Goal: Task Accomplishment & Management: Use online tool/utility

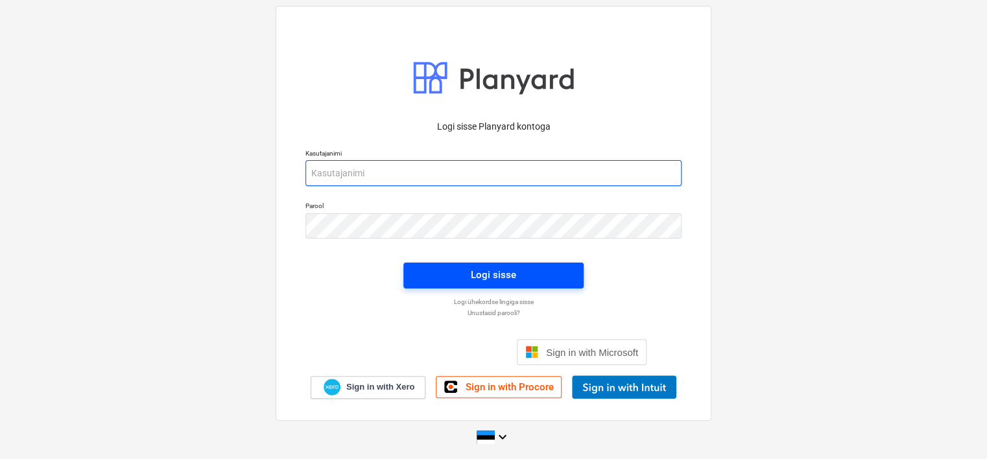
type input "[EMAIL_ADDRESS][DOMAIN_NAME]"
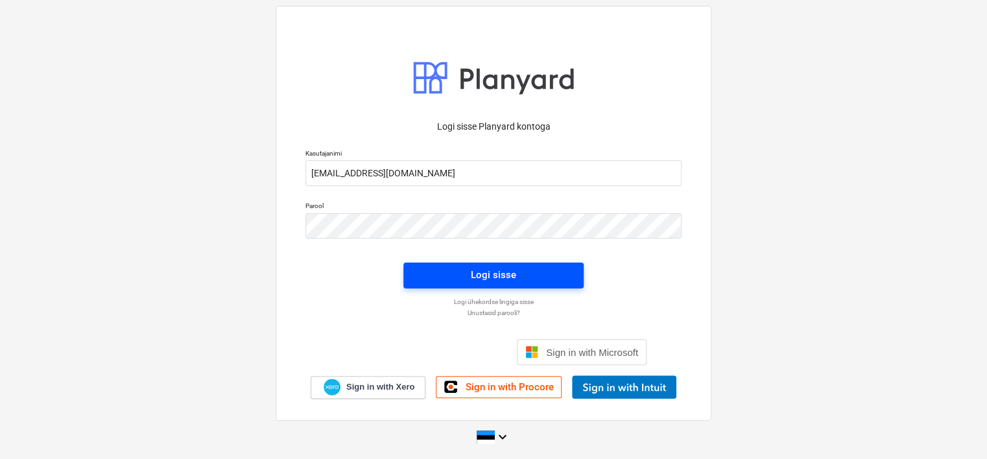
click at [515, 265] on button "Logi sisse" at bounding box center [493, 276] width 180 height 26
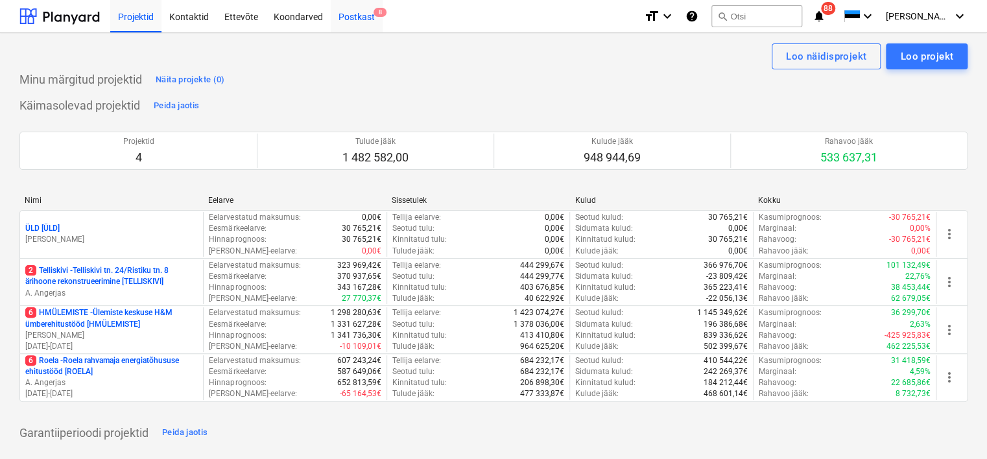
click at [353, 16] on div "Postkast 8" at bounding box center [357, 15] width 52 height 33
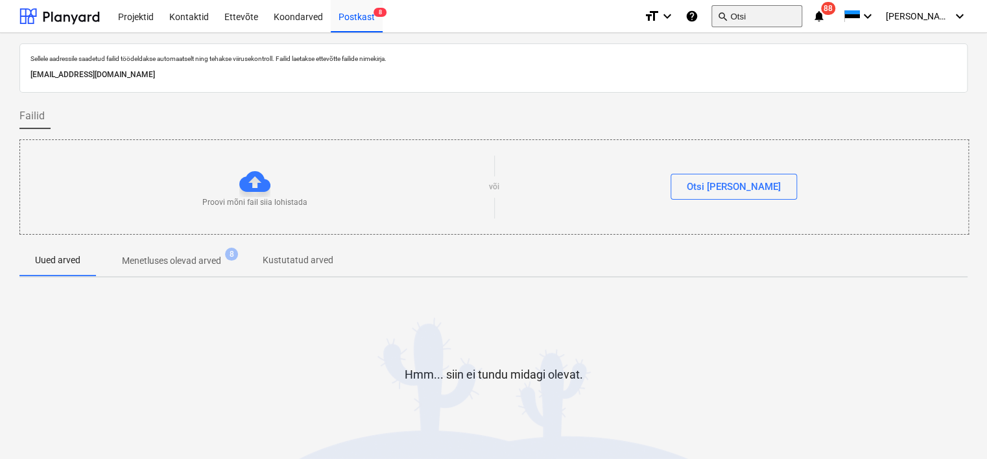
click at [768, 10] on button "search Otsi" at bounding box center [756, 16] width 91 height 22
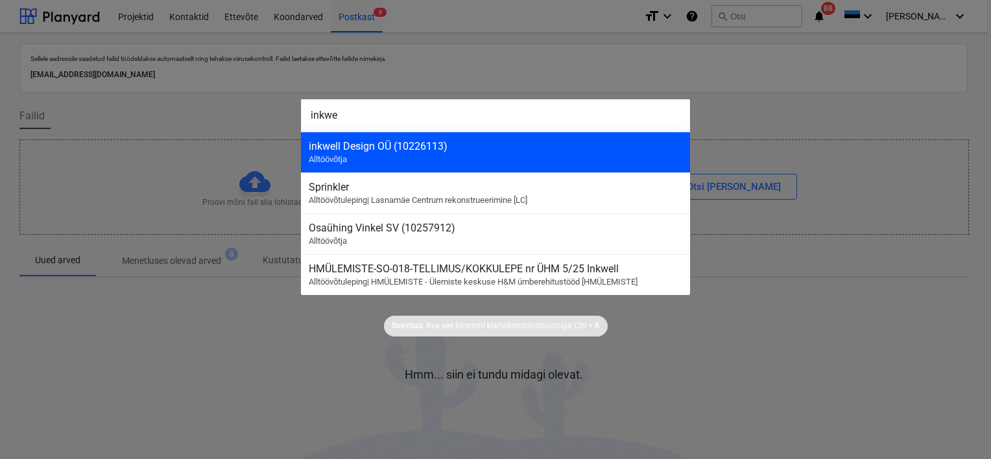
type input "inkwe"
click at [407, 145] on div "inkwell Design OÜ (10226113)" at bounding box center [495, 146] width 373 height 12
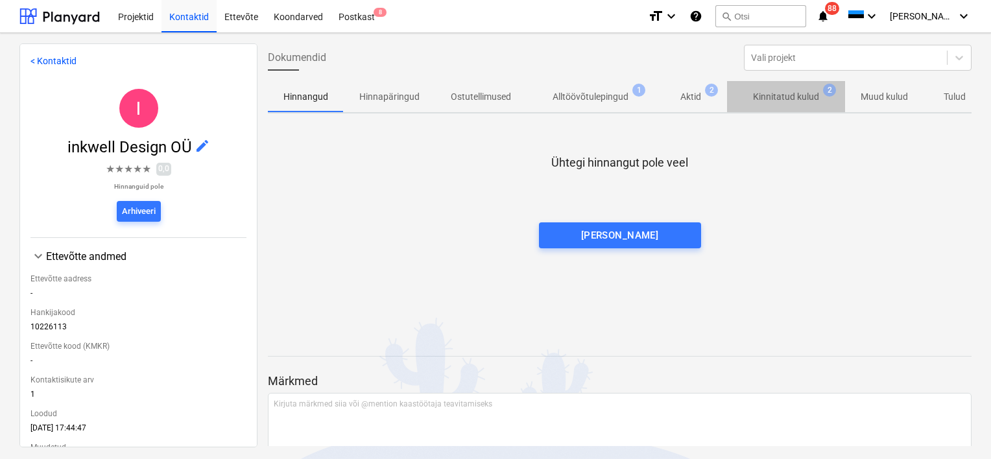
click at [782, 100] on p "Kinnitatud kulud" at bounding box center [786, 97] width 66 height 14
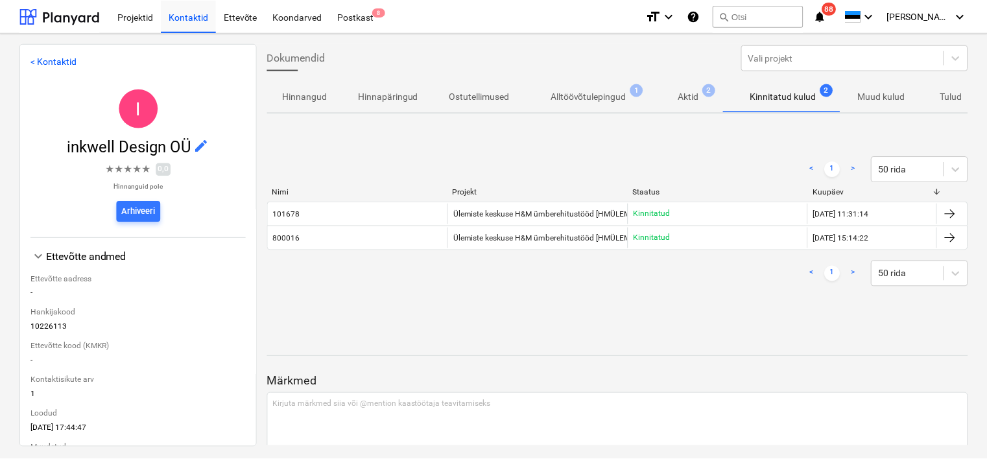
scroll to position [64, 0]
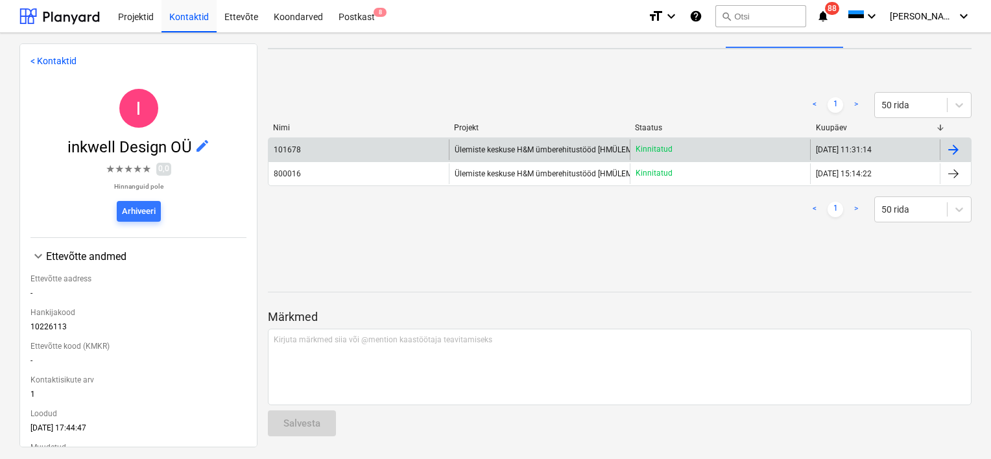
click at [536, 148] on span "Ülemiste keskuse H&M ümberehitustööd [HMÜLEMISTE]" at bounding box center [551, 149] width 195 height 9
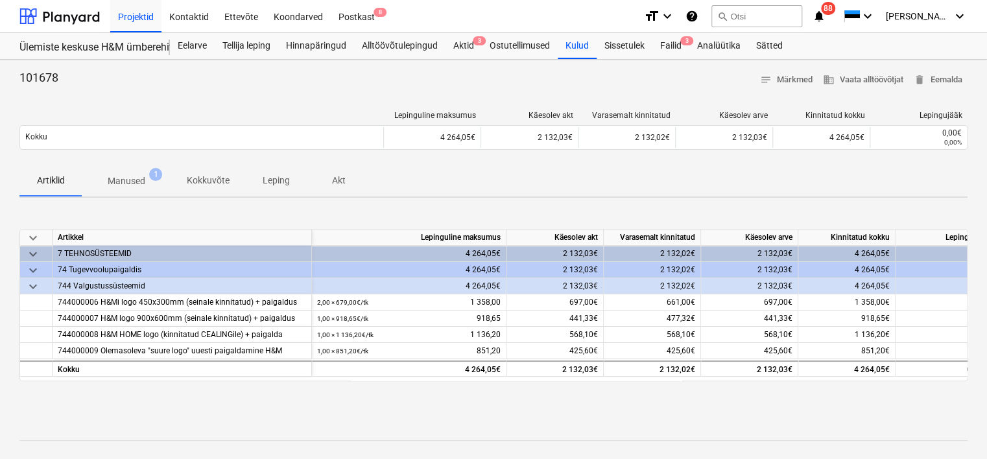
click at [600, 394] on div "keyboard_arrow_down Artikkel Lepinguline maksumus Käesolev akt Varasemalt kinni…" at bounding box center [493, 305] width 948 height 195
click at [355, 15] on div "Postkast 8" at bounding box center [357, 15] width 52 height 33
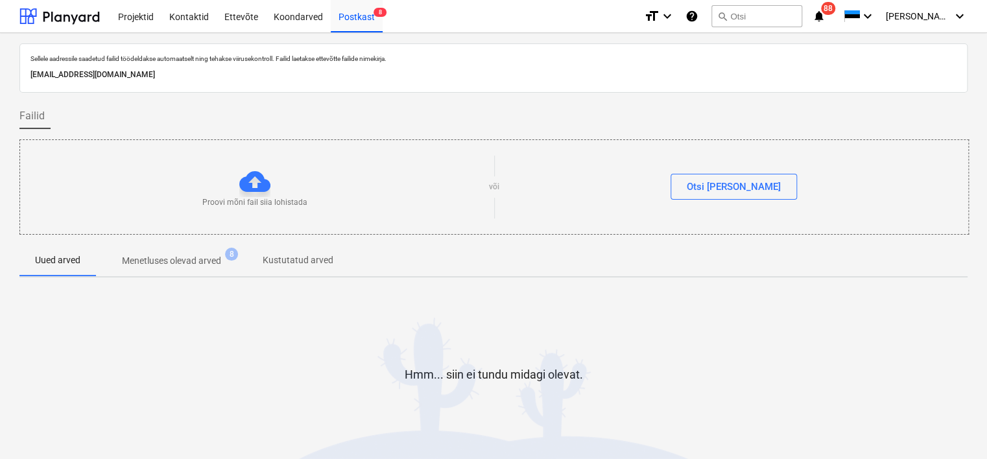
click at [189, 73] on p "[EMAIL_ADDRESS][DOMAIN_NAME]" at bounding box center [493, 75] width 926 height 14
copy p "[EMAIL_ADDRESS][DOMAIN_NAME]"
click at [358, 17] on div "Postkast 9" at bounding box center [357, 15] width 52 height 33
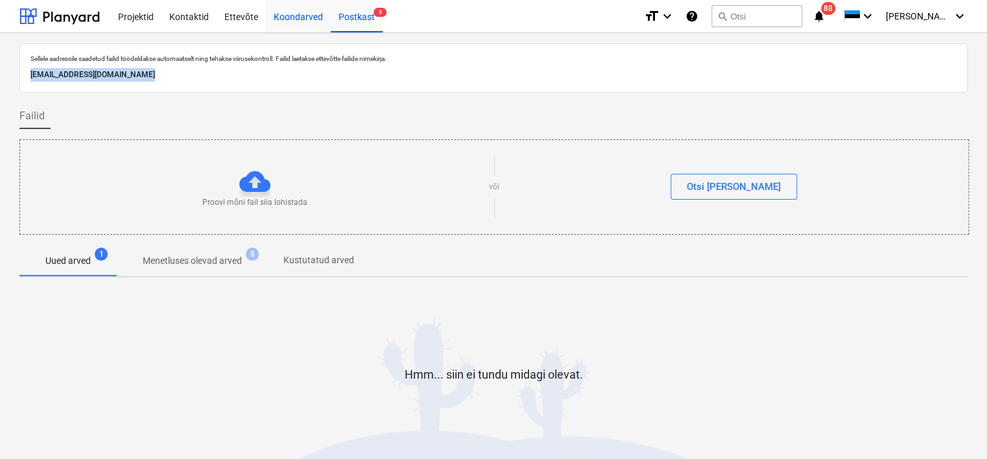
click at [314, 20] on div "Koondarved" at bounding box center [298, 15] width 65 height 33
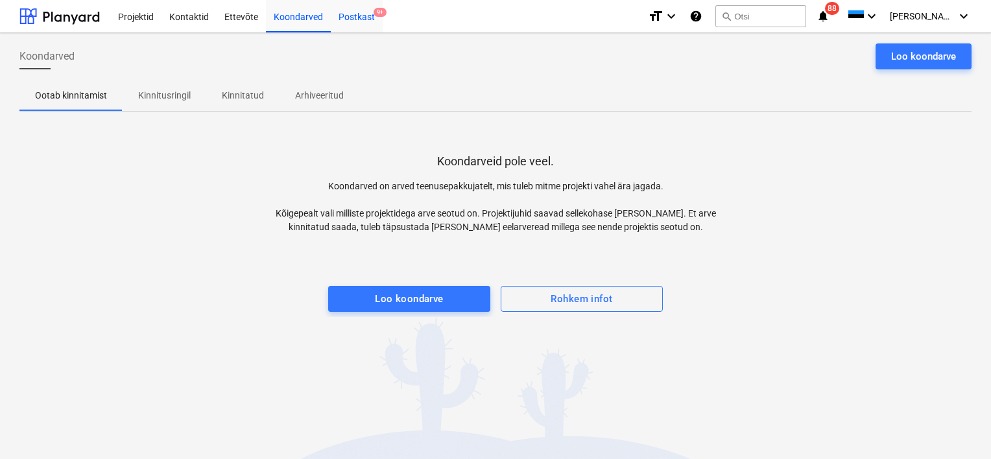
click at [360, 17] on div "Postkast 9+" at bounding box center [357, 15] width 52 height 33
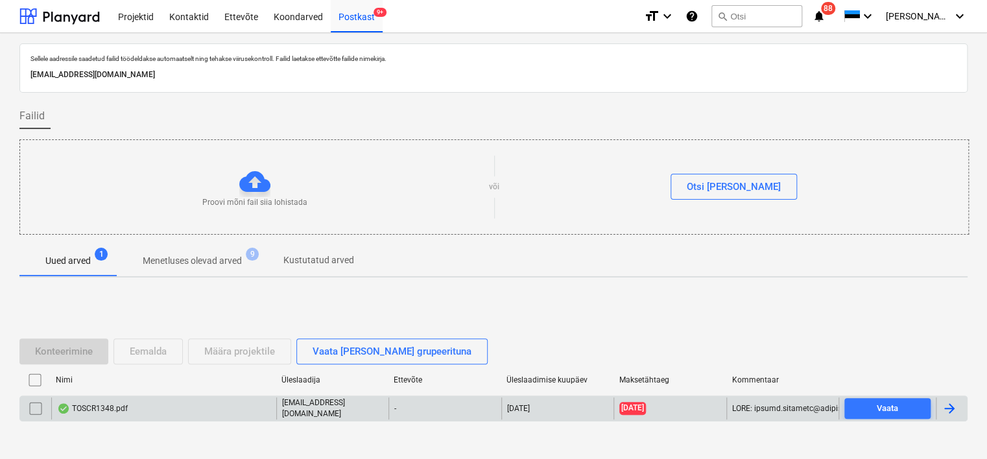
click at [195, 405] on div "TOSCR1348.pdf" at bounding box center [163, 408] width 225 height 22
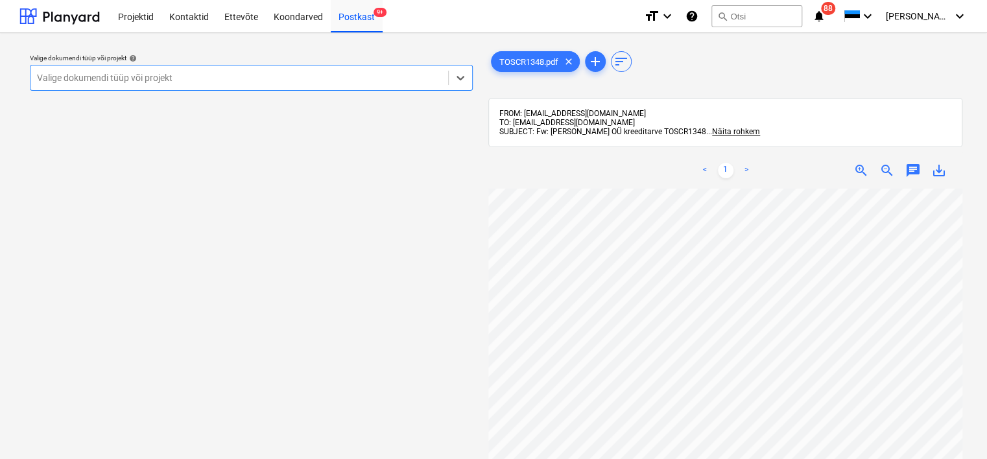
scroll to position [73, 0]
click at [397, 83] on div at bounding box center [239, 77] width 405 height 13
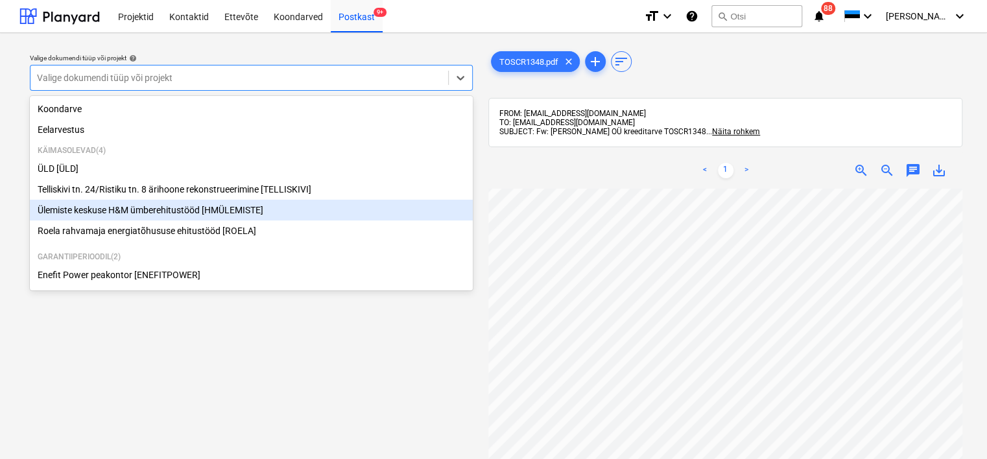
click at [210, 204] on div "Ülemiste keskuse H&M ümberehitustööd [HMÜLEMISTE]" at bounding box center [251, 210] width 443 height 21
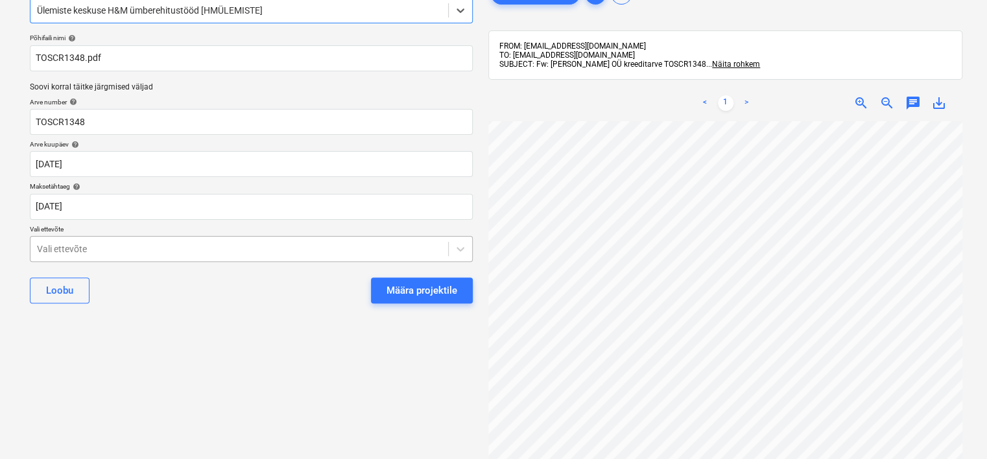
click at [230, 314] on body "Projektid Kontaktid Ettevõte Koondarved Postkast 9+ format_size keyboard_arrow_…" at bounding box center [493, 162] width 987 height 459
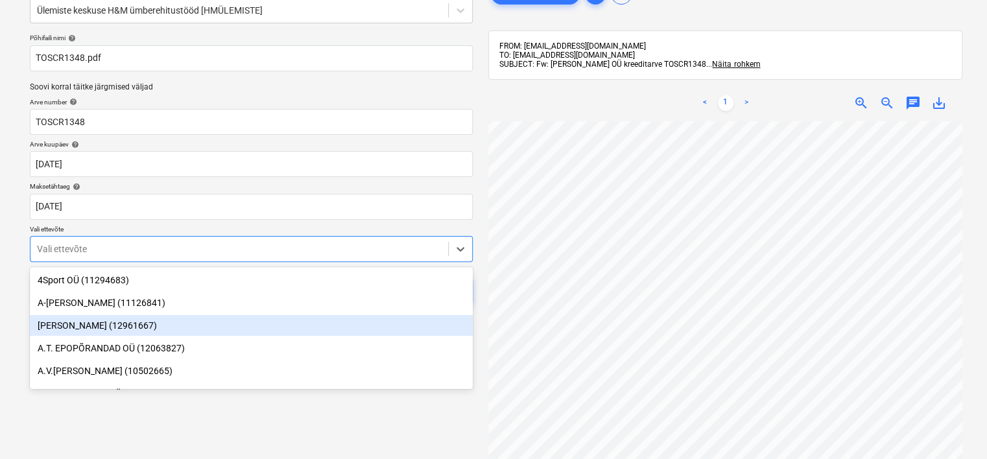
scroll to position [78, 0]
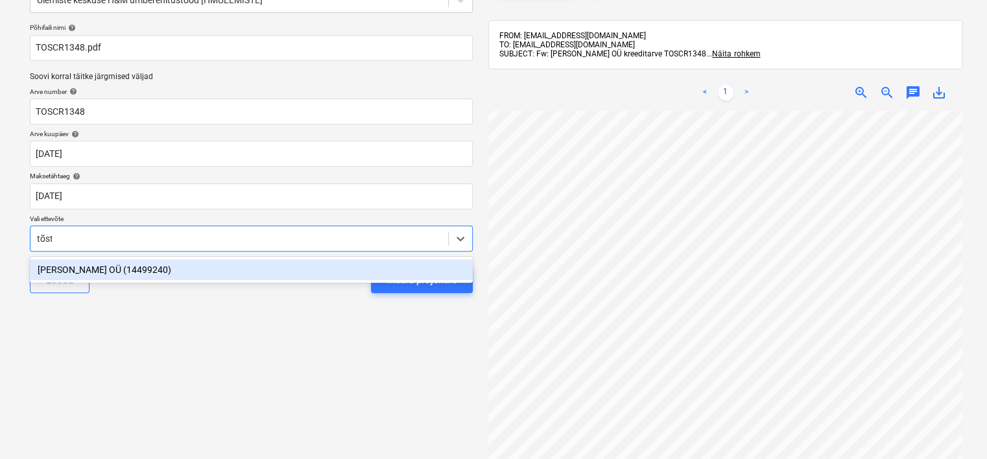
type input "[PERSON_NAME]"
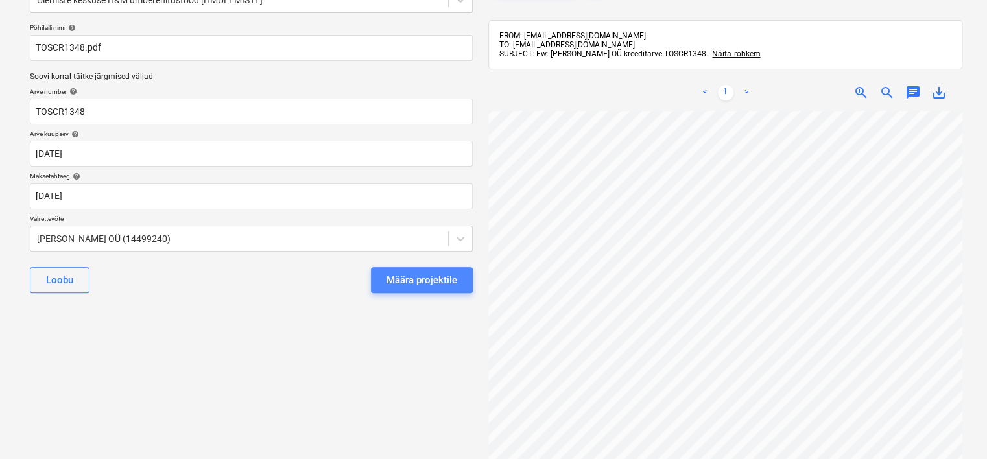
click at [410, 274] on div "Määra projektile" at bounding box center [421, 280] width 71 height 17
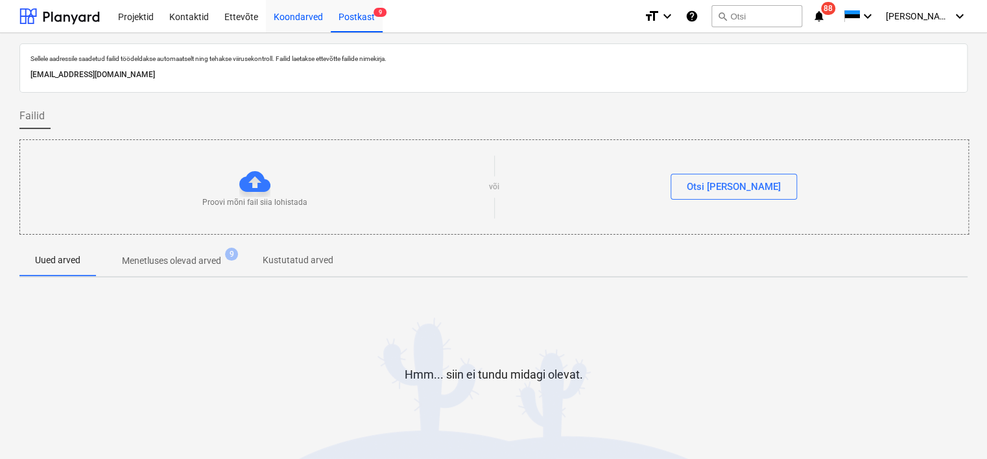
click at [292, 25] on div "Koondarved" at bounding box center [298, 15] width 65 height 33
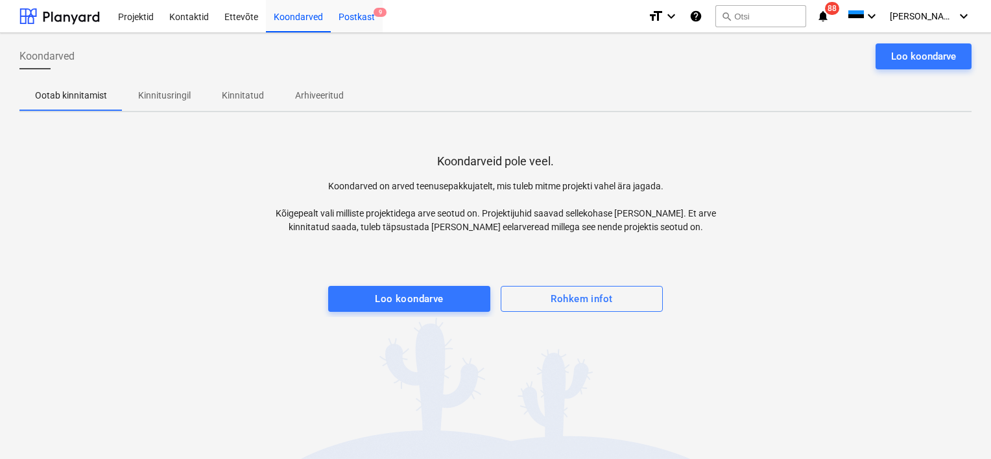
click at [354, 16] on div "Postkast 9" at bounding box center [357, 15] width 52 height 33
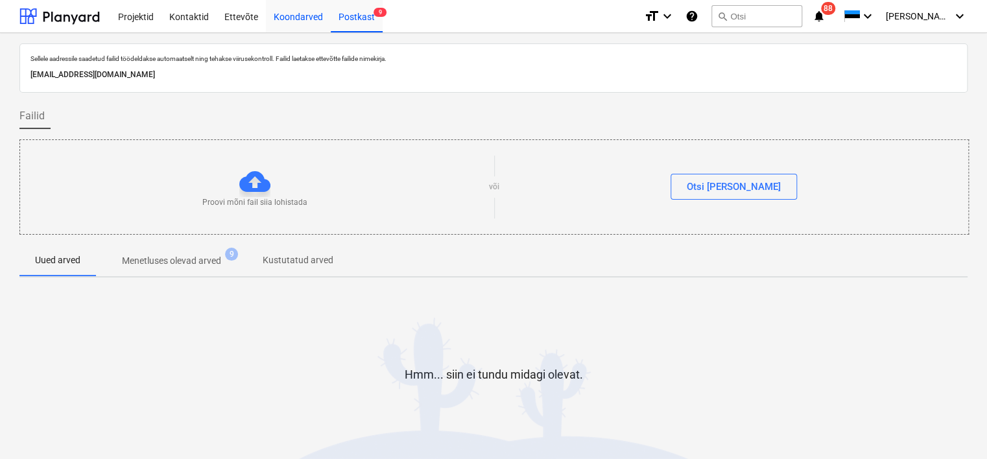
click at [296, 19] on div "Koondarved" at bounding box center [298, 15] width 65 height 33
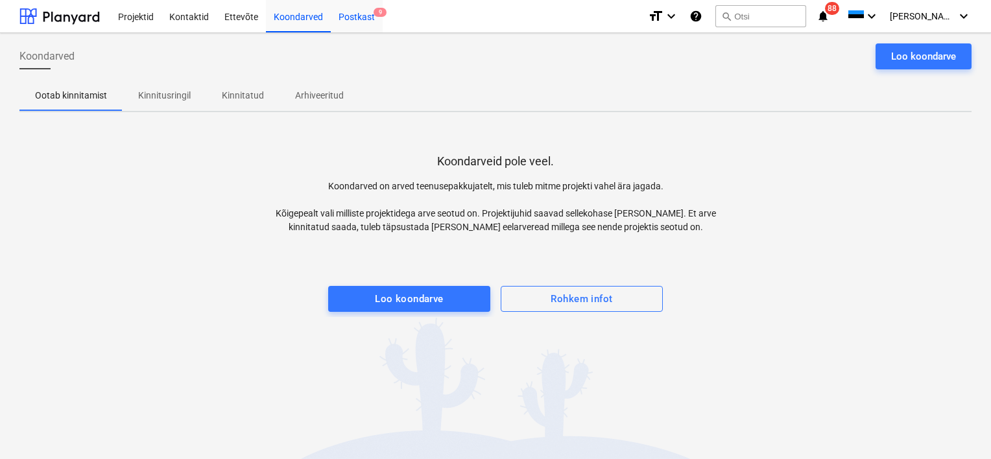
click at [362, 18] on div "Postkast 9" at bounding box center [357, 15] width 52 height 33
